Goal: Information Seeking & Learning: Learn about a topic

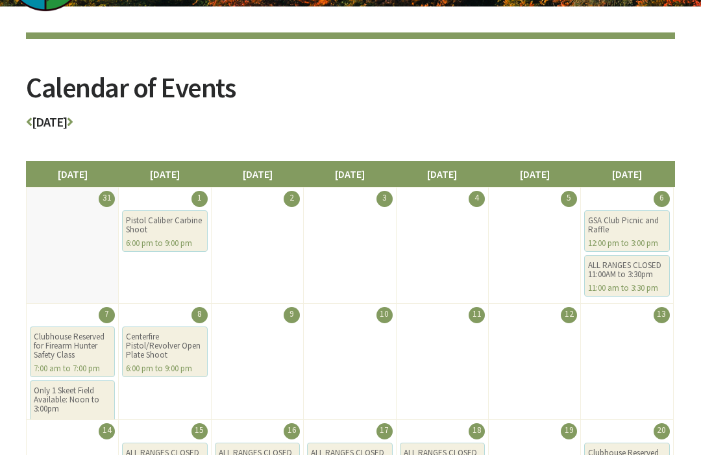
scroll to position [76, 0]
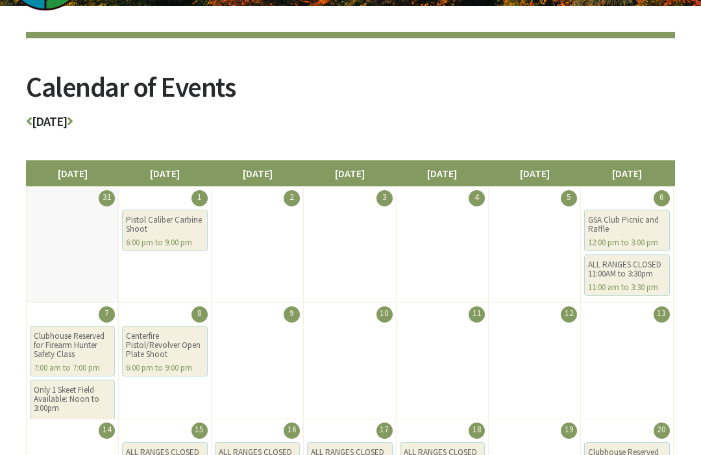
click at [117, 126] on h3 "September 2025" at bounding box center [350, 125] width 649 height 19
click at [118, 128] on h3 "September 2025" at bounding box center [350, 125] width 649 height 19
click at [115, 122] on h3 "September 2025" at bounding box center [350, 125] width 649 height 19
click at [73, 116] on icon at bounding box center [70, 122] width 6 height 13
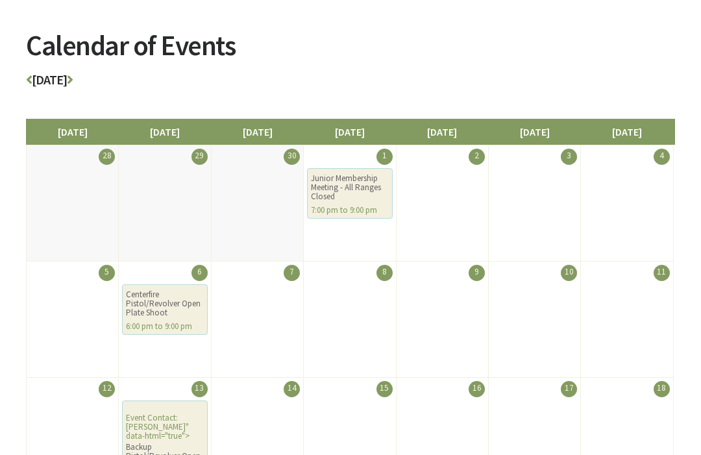
scroll to position [118, 0]
click at [101, 82] on h3 "October 2025" at bounding box center [350, 83] width 649 height 19
click at [105, 86] on h3 "October 2025" at bounding box center [350, 83] width 649 height 19
click at [73, 86] on icon at bounding box center [70, 79] width 6 height 13
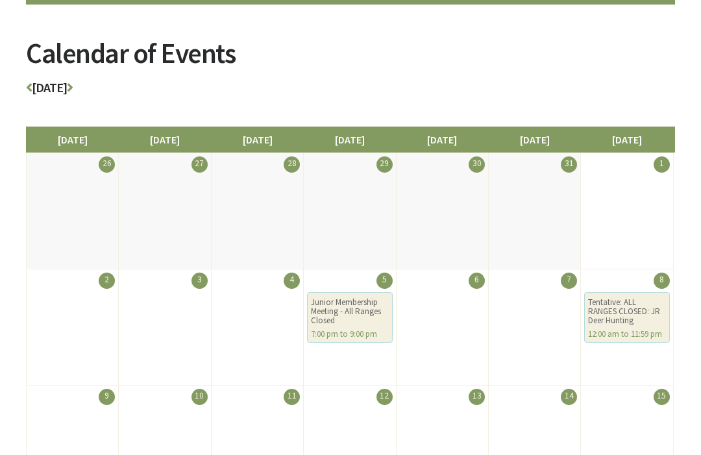
scroll to position [103, 0]
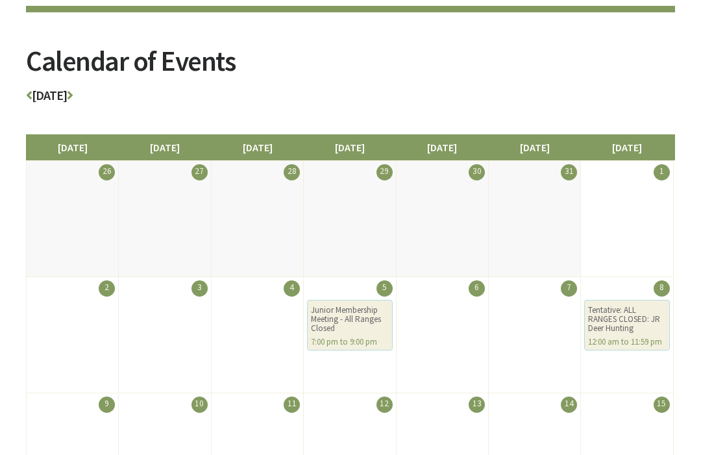
click at [100, 86] on h2 "Calendar of Events" at bounding box center [350, 68] width 649 height 42
click at [73, 97] on icon at bounding box center [70, 95] width 6 height 13
